Goal: Complete application form

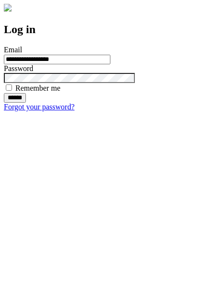
type input "**********"
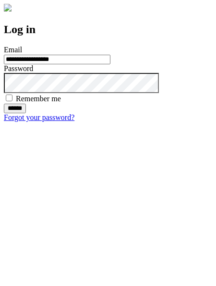
click at [26, 113] on input "******" at bounding box center [15, 109] width 22 height 10
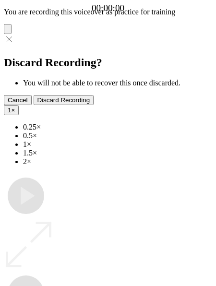
type input "**********"
